Goal: Transaction & Acquisition: Purchase product/service

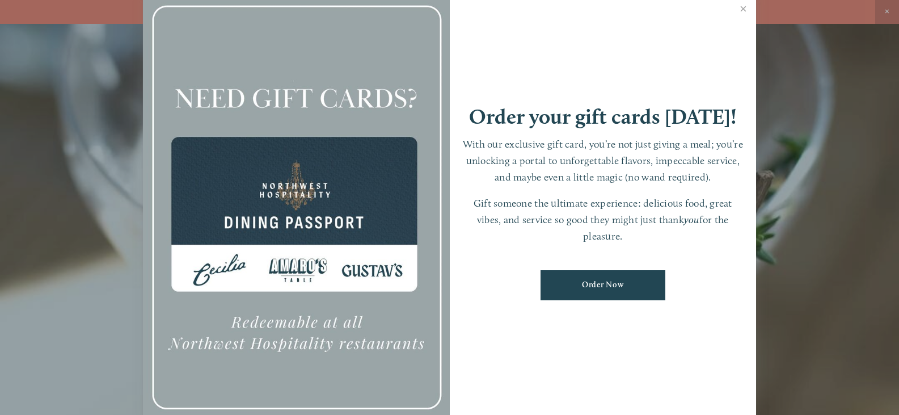
scroll to position [24, 0]
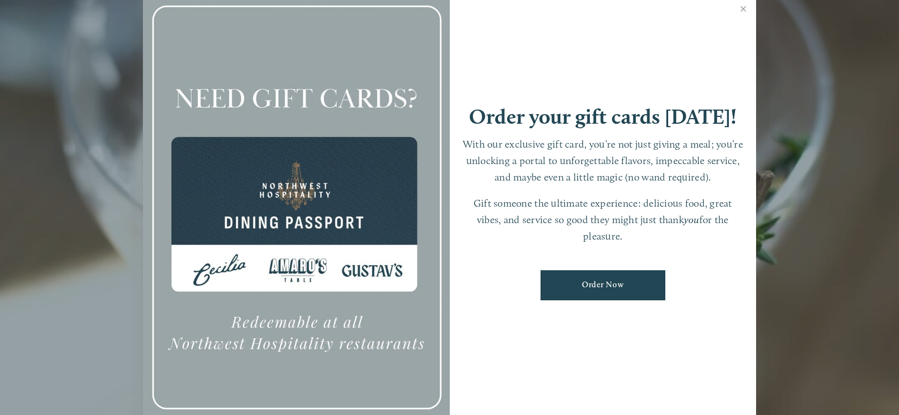
click at [623, 283] on link "Order Now" at bounding box center [603, 285] width 125 height 30
click at [742, 2] on link "Close" at bounding box center [743, 10] width 22 height 32
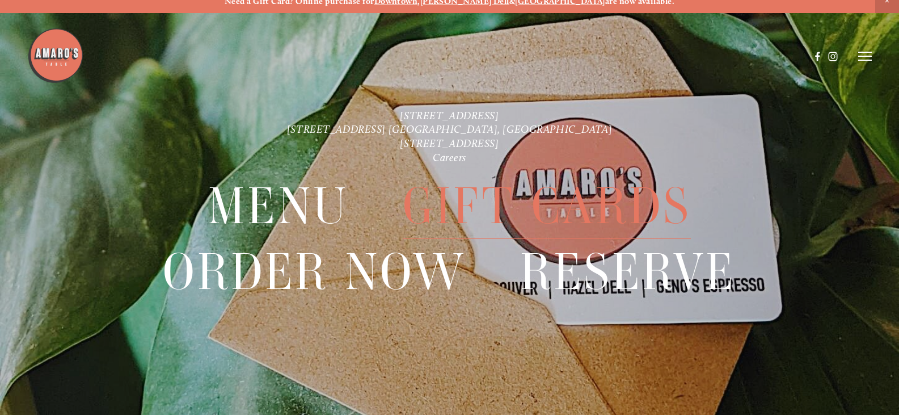
scroll to position [0, 0]
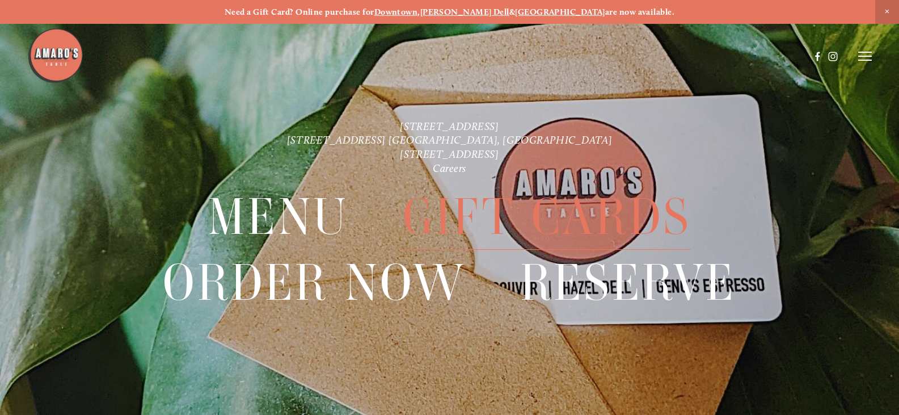
click at [607, 218] on span "Gift Cards" at bounding box center [547, 216] width 289 height 65
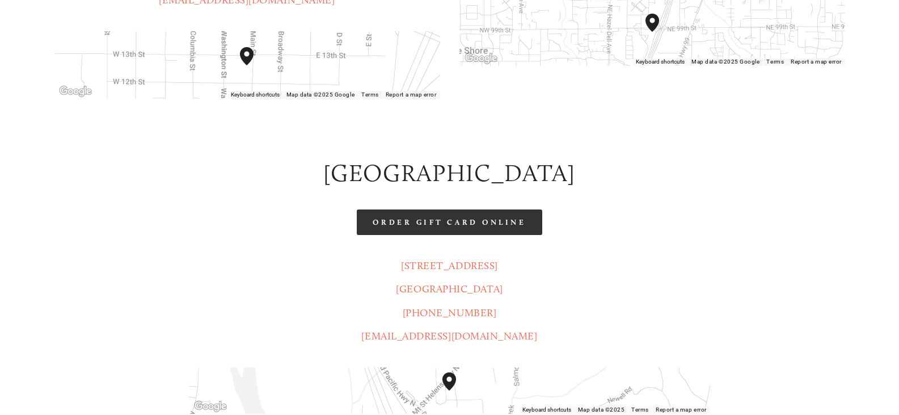
scroll to position [679, 0]
click at [475, 209] on link "Order Gift Card Online" at bounding box center [449, 222] width 185 height 26
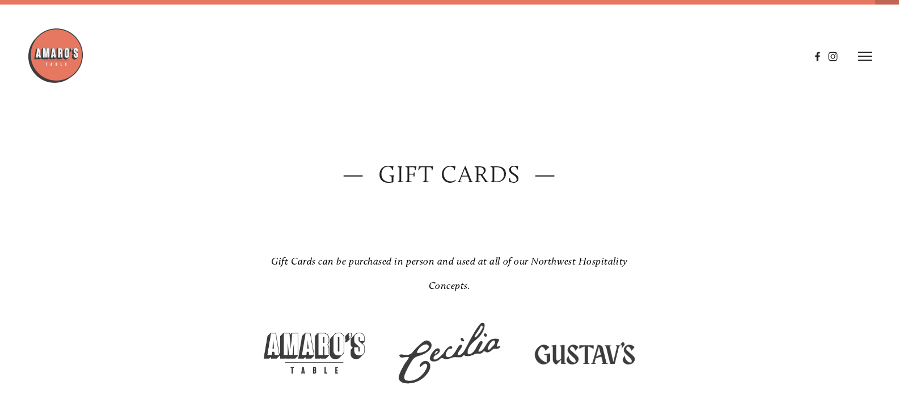
scroll to position [0, 0]
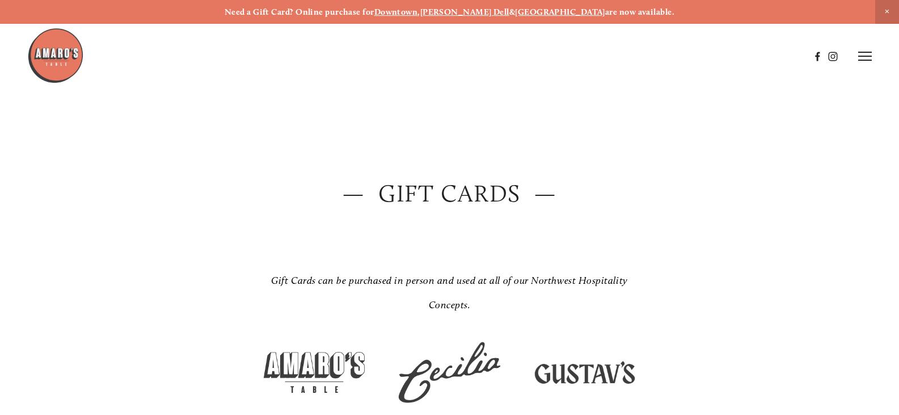
click at [856, 54] on header "Menu Order Now Visit Gallery 0" at bounding box center [449, 56] width 845 height 112
click at [865, 50] on header "Menu Order Now Visit Gallery 0" at bounding box center [449, 56] width 845 height 112
click at [866, 57] on icon at bounding box center [865, 56] width 14 height 10
click at [766, 57] on span "Gallery" at bounding box center [761, 56] width 26 height 10
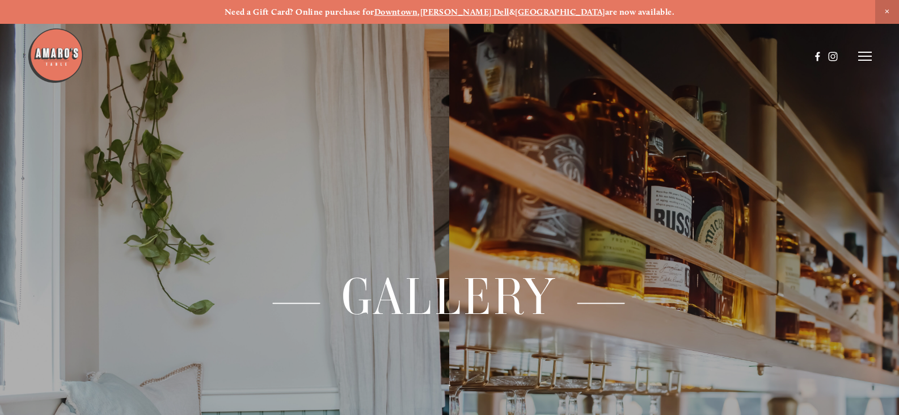
click at [873, 54] on div "— Gallery — ↓" at bounding box center [449, 207] width 899 height 415
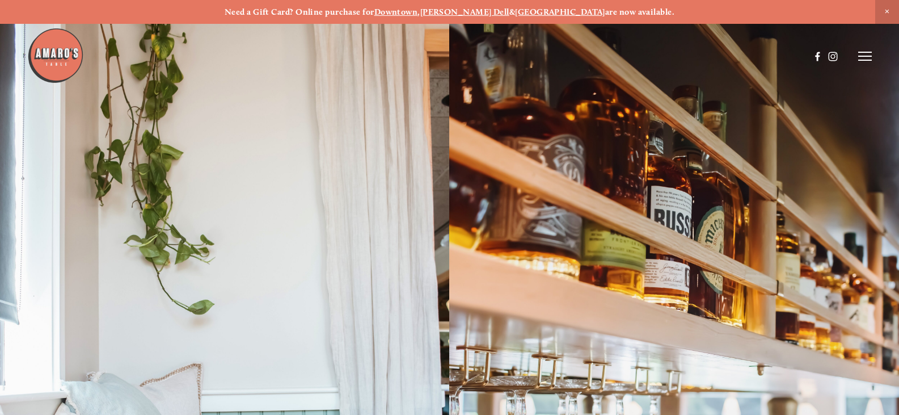
click at [867, 58] on icon at bounding box center [865, 56] width 14 height 10
click at [652, 56] on span "Menu" at bounding box center [658, 56] width 21 height 10
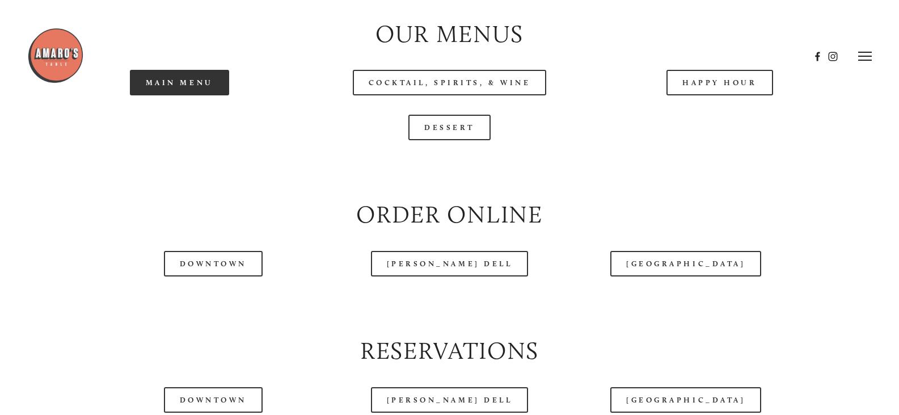
scroll to position [1192, 0]
click at [210, 96] on link "Main Menu" at bounding box center [179, 83] width 99 height 26
